Goal: Task Accomplishment & Management: Use online tool/utility

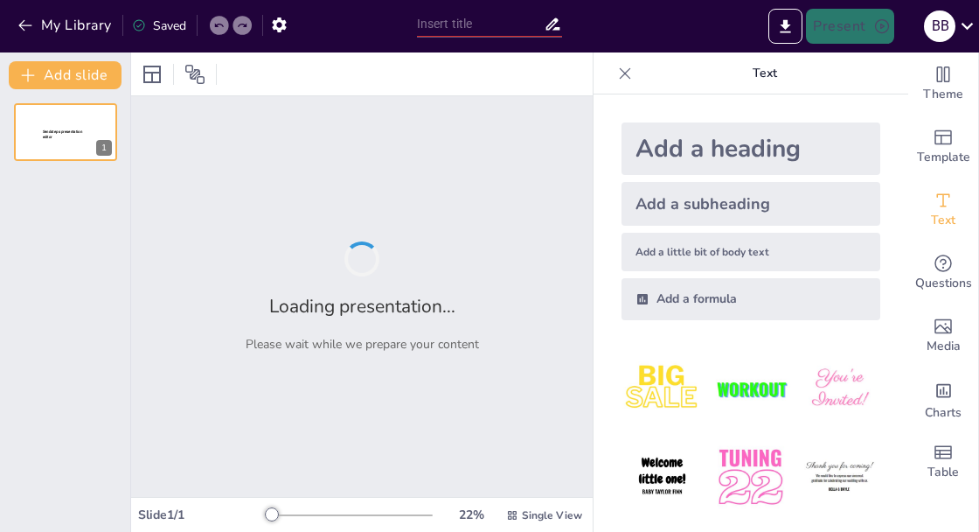
type input "Нумерология: Фантазия или реальная сила чисел?"
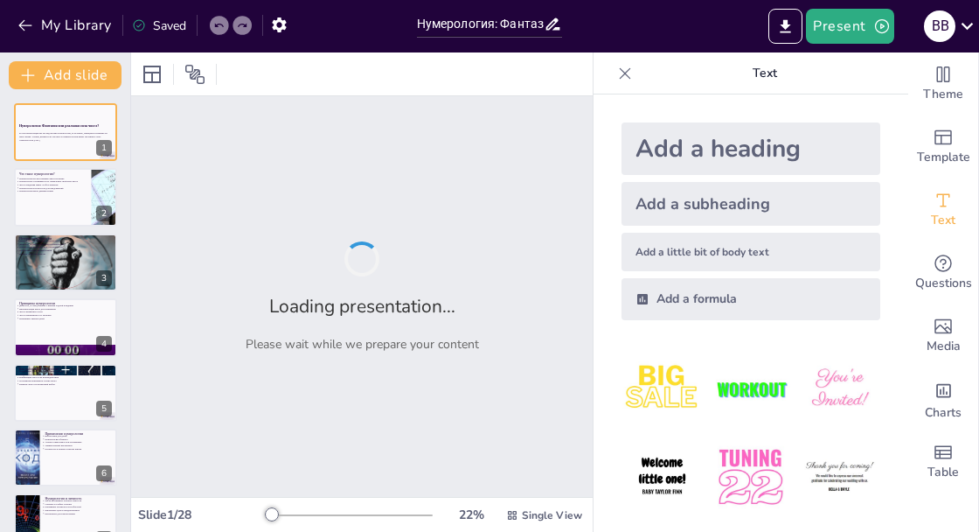
checkbox input "true"
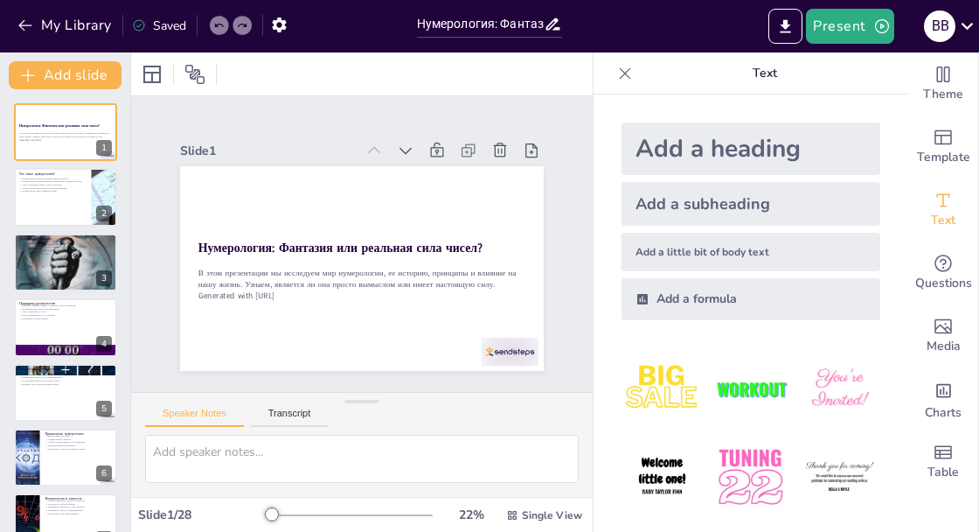
checkbox input "true"
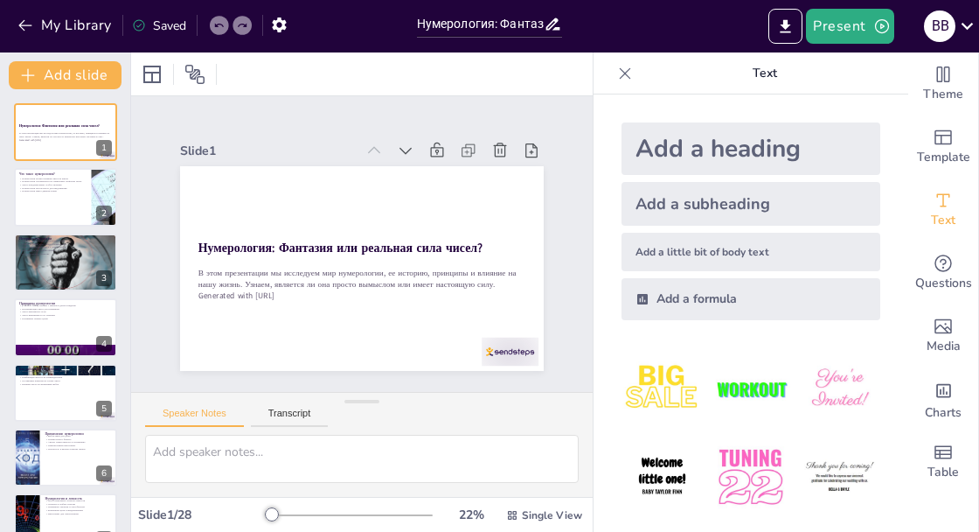
click at [783, 24] on icon "Export to PowerPoint" at bounding box center [785, 26] width 18 height 18
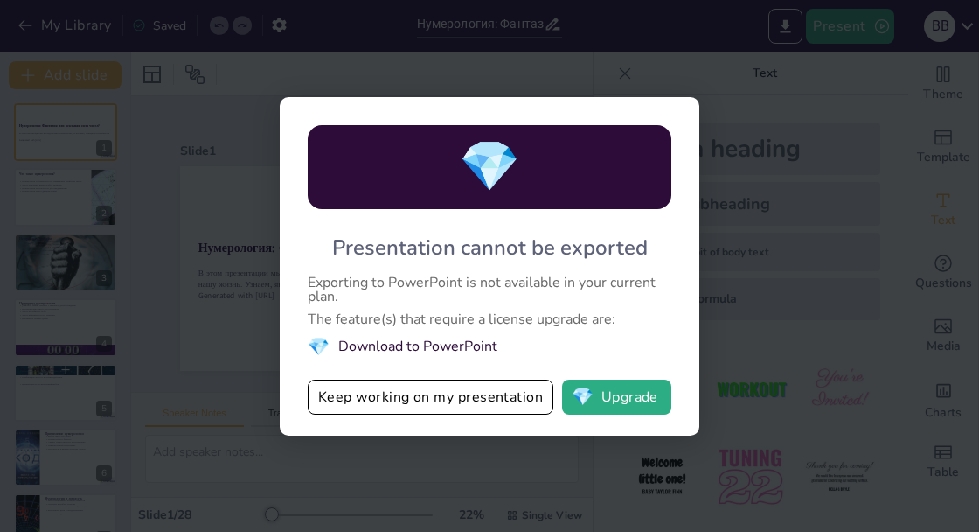
click at [367, 401] on button "Keep working on my presentation" at bounding box center [431, 396] width 246 height 35
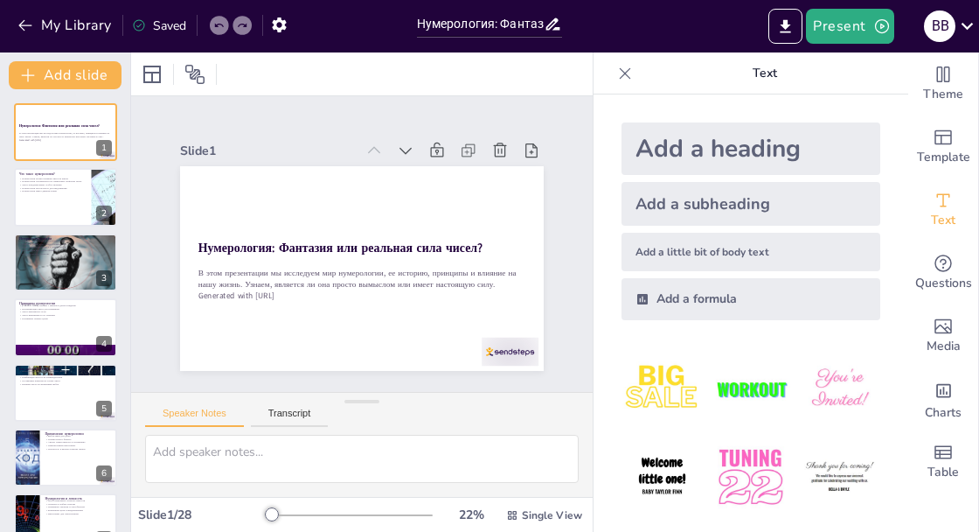
checkbox input "true"
